Goal: Find contact information: Find contact information

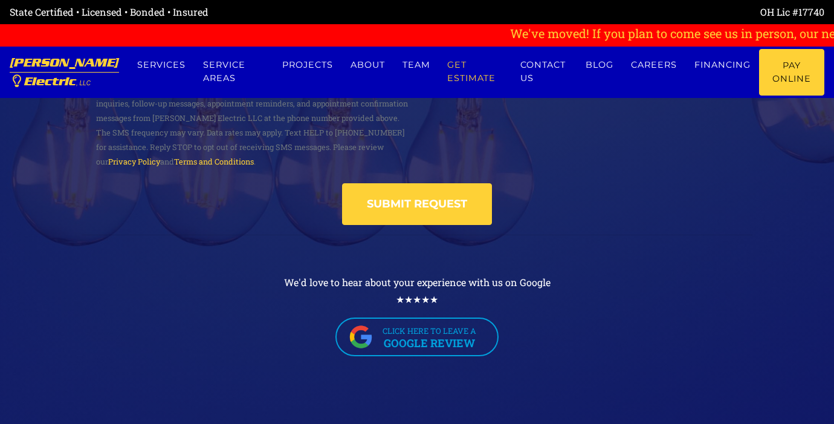
scroll to position [6656, 0]
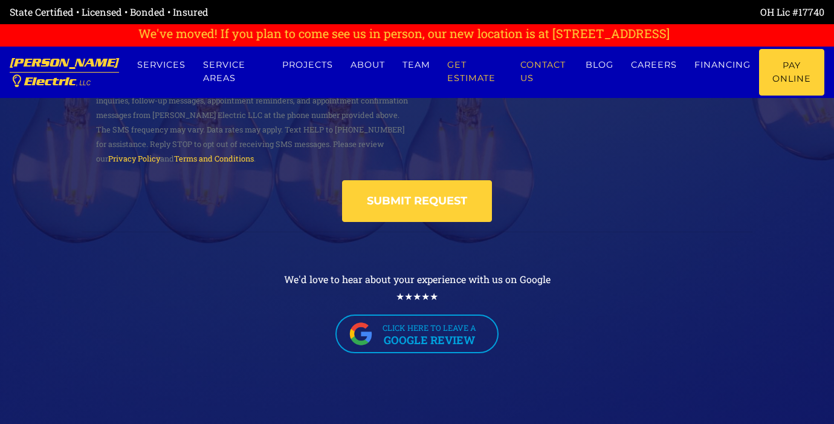
click at [518, 65] on link "Contact us" at bounding box center [544, 71] width 65 height 45
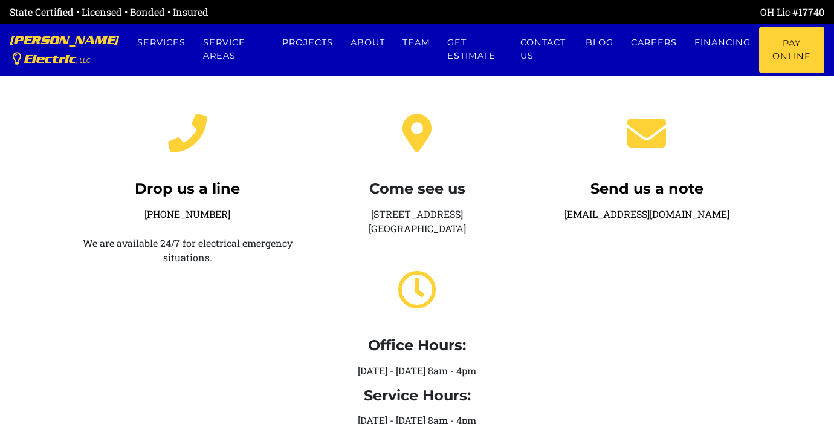
scroll to position [254, 0]
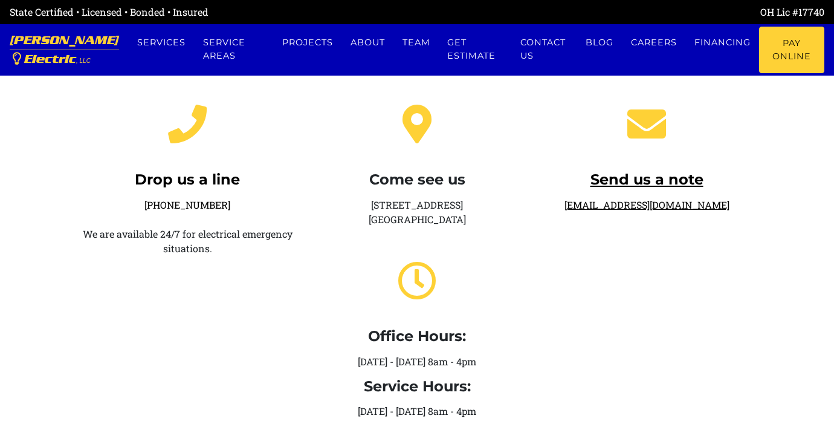
drag, startPoint x: 718, startPoint y: 204, endPoint x: 580, endPoint y: 204, distance: 138.4
click at [580, 204] on div "Send us a note [EMAIL_ADDRESS][DOMAIN_NAME]" at bounding box center [647, 256] width 230 height 343
click at [340, 307] on div "Come see us [STREET_ADDRESS] Office Hours: [DATE] - [DATE] 8am - 4pm Service Ho…" at bounding box center [417, 256] width 230 height 343
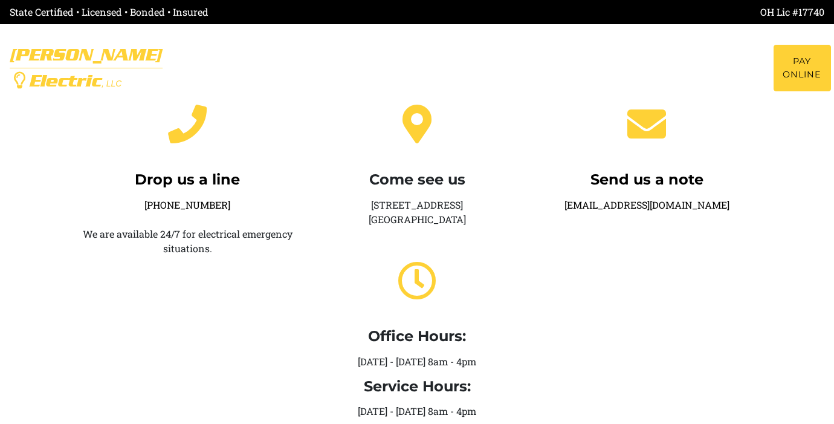
scroll to position [0, 0]
